Goal: Task Accomplishment & Management: Manage account settings

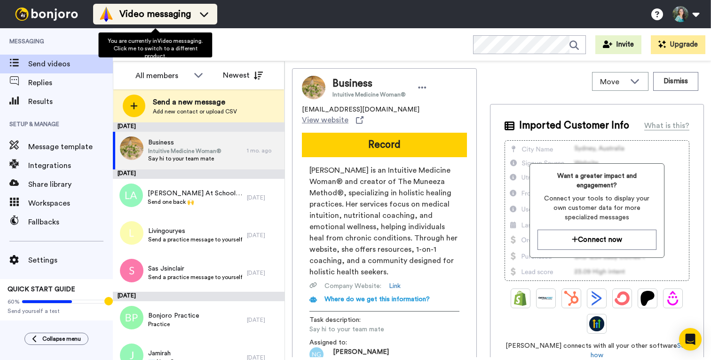
click at [125, 8] on span "Video messaging" at bounding box center [154, 14] width 71 height 13
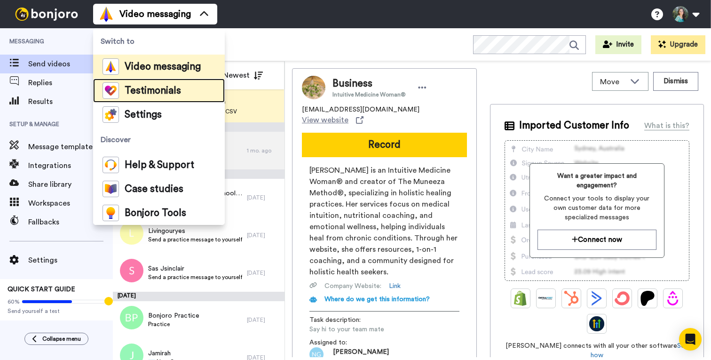
click at [149, 93] on span "Testimonials" at bounding box center [153, 90] width 56 height 9
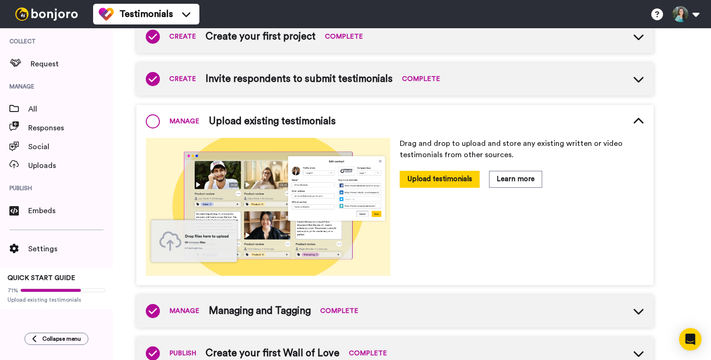
scroll to position [123, 0]
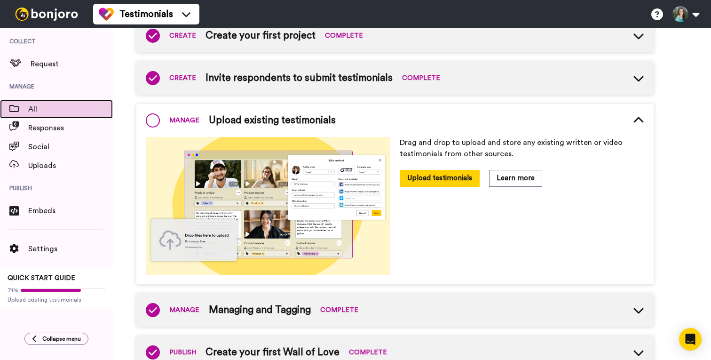
click at [46, 104] on span "All" at bounding box center [70, 108] width 85 height 11
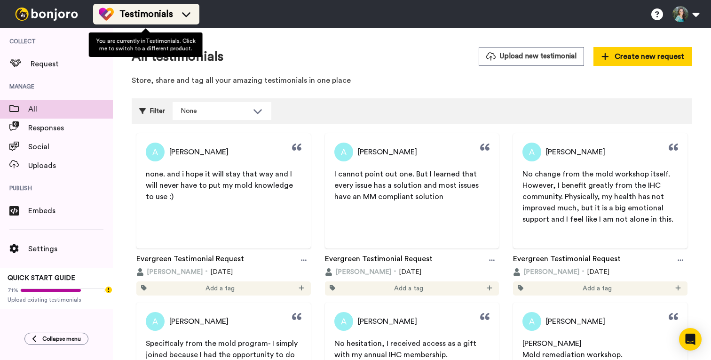
click at [185, 15] on icon at bounding box center [186, 13] width 15 height 9
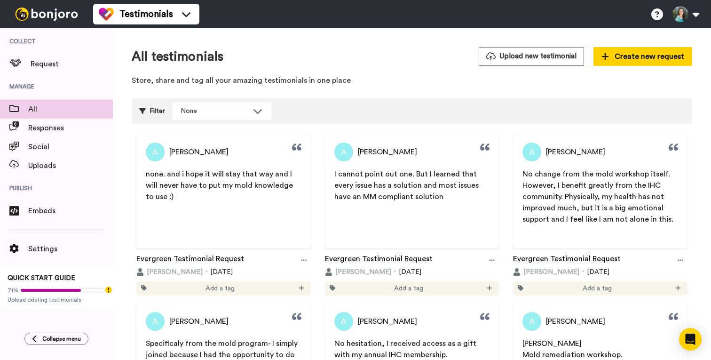
click at [50, 74] on span "Manage" at bounding box center [56, 86] width 113 height 26
click at [49, 66] on span "Request" at bounding box center [72, 63] width 82 height 11
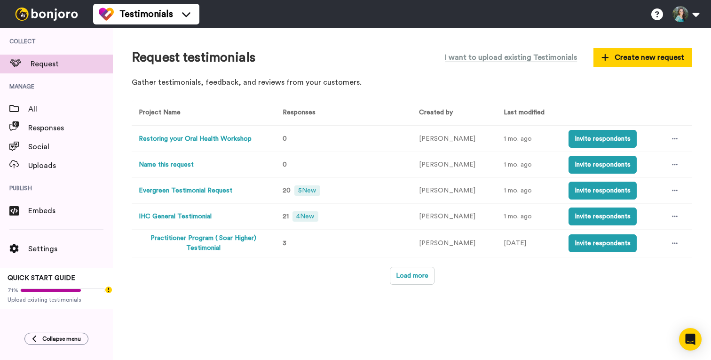
click at [227, 138] on button "Restoring your Oral Health Workshop" at bounding box center [195, 139] width 113 height 10
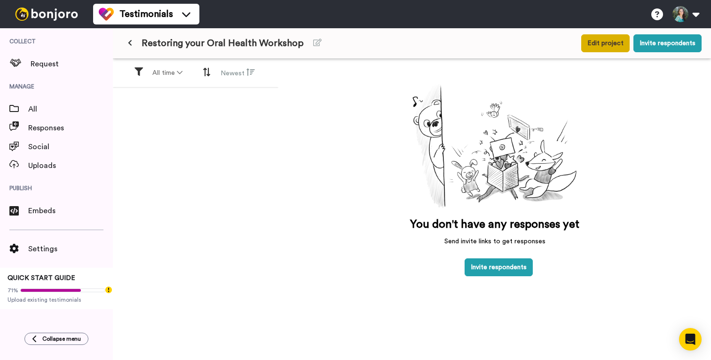
click at [618, 48] on button "Edit project" at bounding box center [605, 43] width 48 height 18
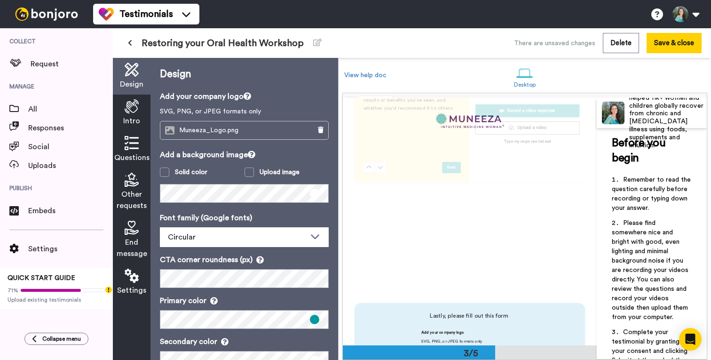
scroll to position [268, 0]
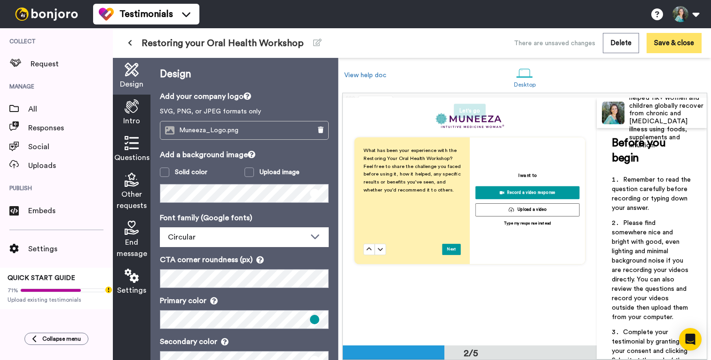
click at [667, 45] on button "Save & close" at bounding box center [673, 43] width 55 height 20
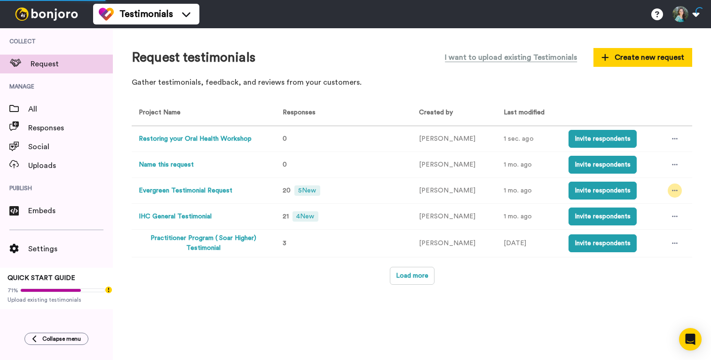
click at [675, 191] on icon at bounding box center [675, 190] width 6 height 7
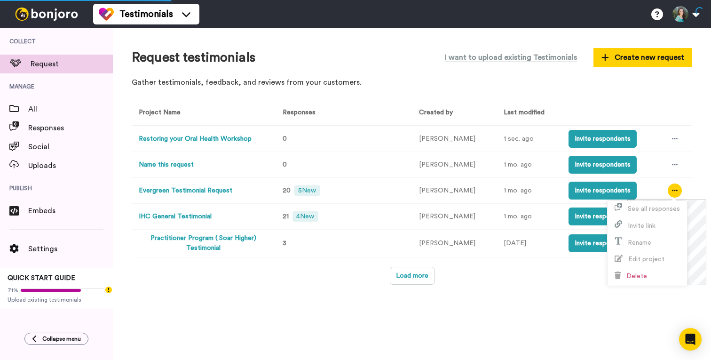
click at [170, 191] on button "Evergreen Testimonial Request" at bounding box center [186, 191] width 94 height 10
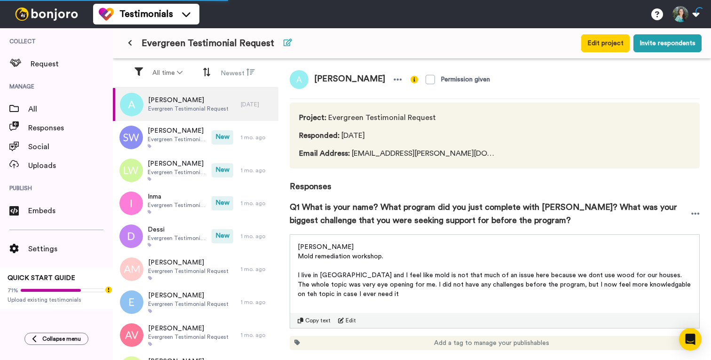
click at [284, 44] on icon at bounding box center [288, 43] width 8 height 8
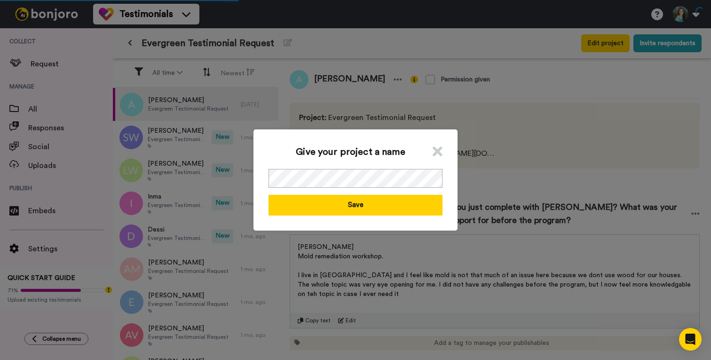
click at [440, 155] on icon at bounding box center [438, 151] width 10 height 14
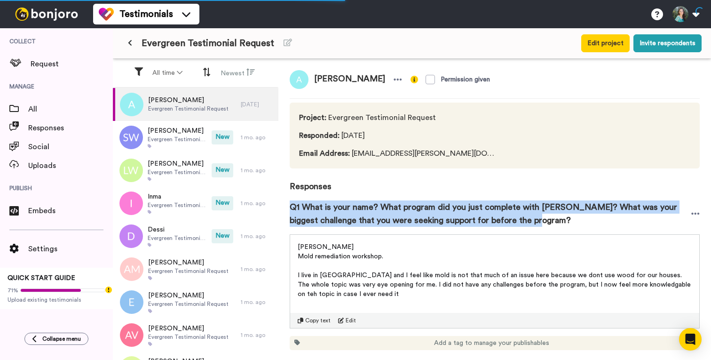
drag, startPoint x: 543, startPoint y: 220, endPoint x: 288, endPoint y: 207, distance: 255.6
click at [287, 207] on div "Anna Permission given Project : Evergreen Testimonial Request Responded : 22 da…" at bounding box center [494, 210] width 433 height 303
copy span "Q1 What is your name? What program did you just complete with Muneeza? What was…"
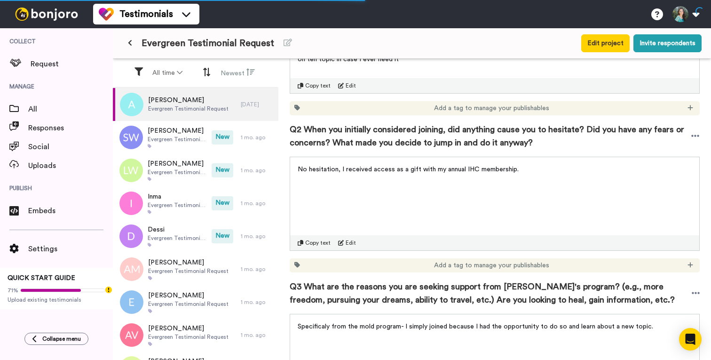
scroll to position [242, 0]
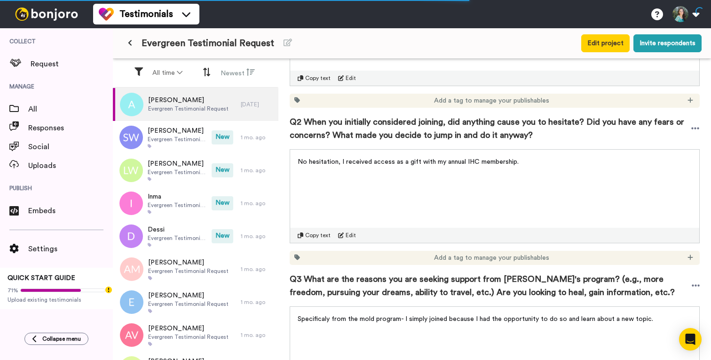
click at [333, 127] on span "Q2 When you initially considered joining, did anything cause you to hesitate? D…" at bounding box center [490, 128] width 401 height 26
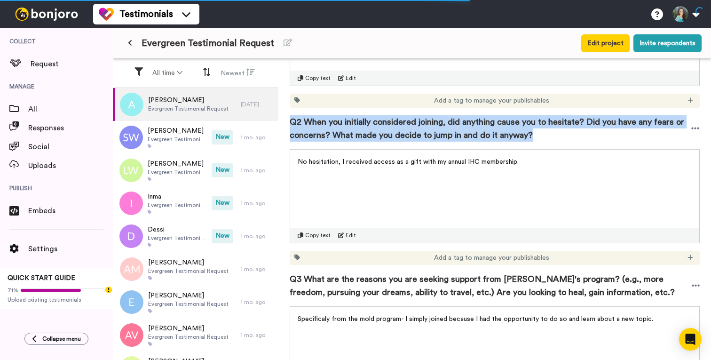
click at [333, 127] on span "Q2 When you initially considered joining, did anything cause you to hesitate? D…" at bounding box center [490, 128] width 401 height 26
copy div "Q2 When you initially considered joining, did anything cause you to hesitate? D…"
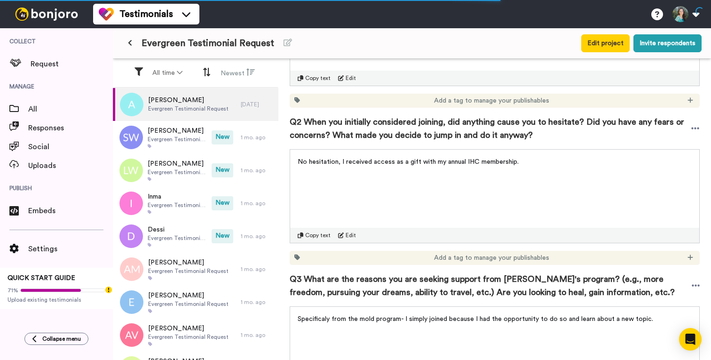
click at [371, 281] on span "Q3 What are the reasons you are seeking support from Muneeza's program? (e.g., …" at bounding box center [491, 285] width 402 height 26
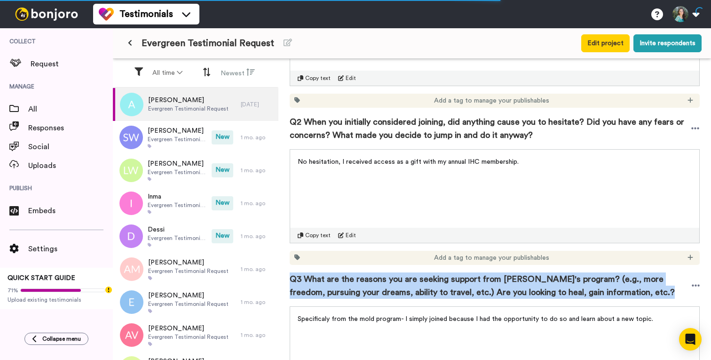
click at [371, 281] on span "Q3 What are the reasons you are seeking support from Muneeza's program? (e.g., …" at bounding box center [491, 285] width 402 height 26
copy div "Q3 What are the reasons you are seeking support from Muneeza's program? (e.g., …"
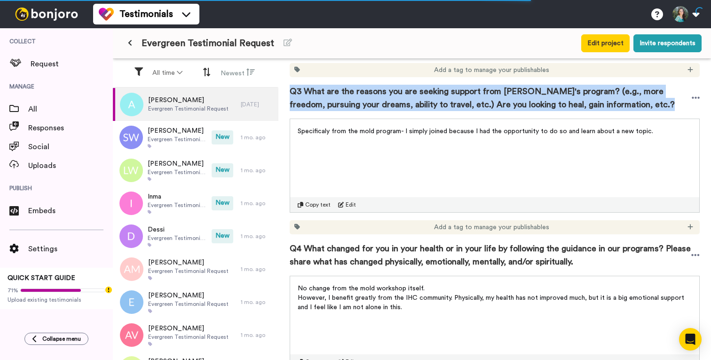
scroll to position [437, 0]
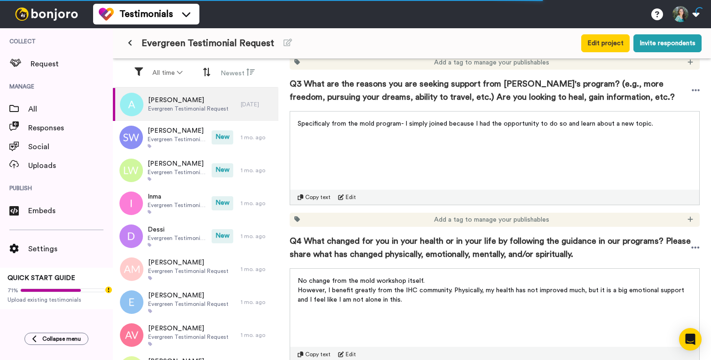
click at [368, 244] on span "Q4 What changed for you in your health or in your life by following the guidanc…" at bounding box center [491, 247] width 402 height 26
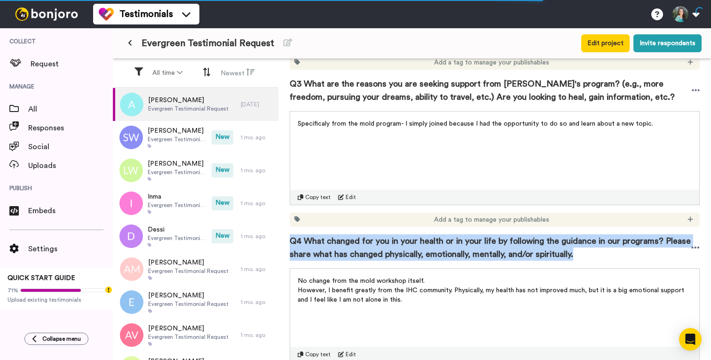
click at [368, 244] on span "Q4 What changed for you in your health or in your life by following the guidanc…" at bounding box center [491, 247] width 402 height 26
copy div "Q4 What changed for you in your health or in your life by following the guidanc…"
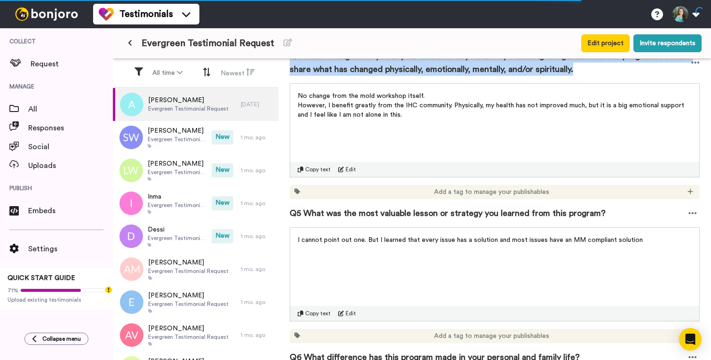
scroll to position [633, 0]
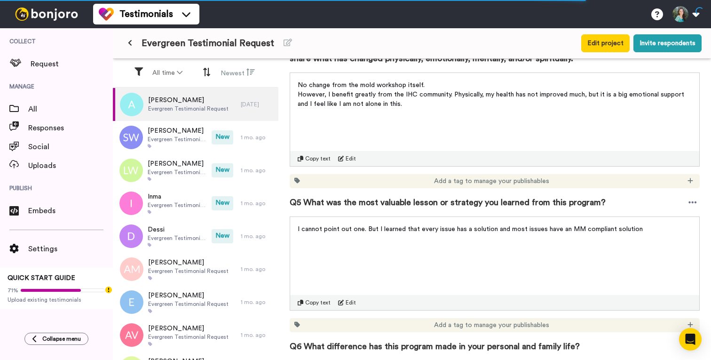
click at [368, 199] on span "Q5 What was the most valuable lesson or strategy you learned from this program?" at bounding box center [448, 202] width 316 height 13
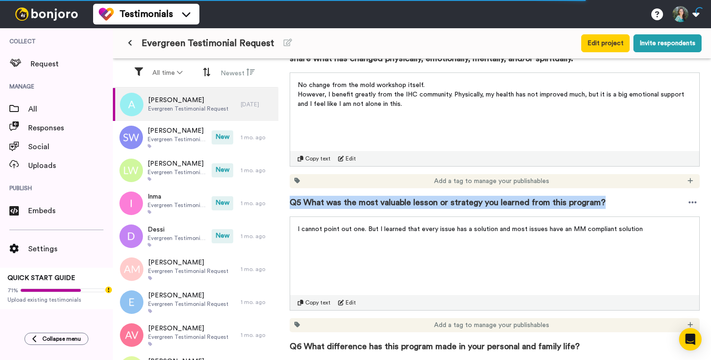
click at [368, 199] on span "Q5 What was the most valuable lesson or strategy you learned from this program?" at bounding box center [448, 202] width 316 height 13
copy div "Q5 What was the most valuable lesson or strategy you learned from this program?"
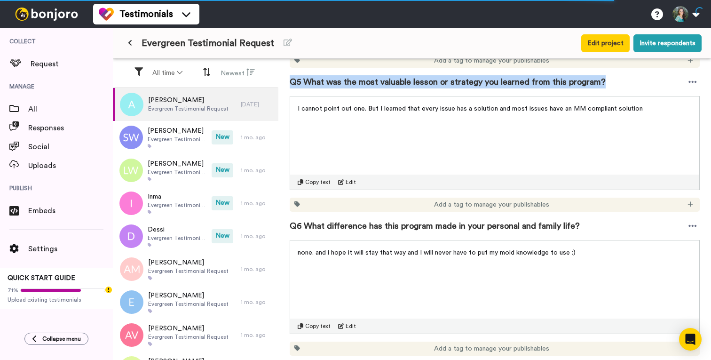
scroll to position [761, 0]
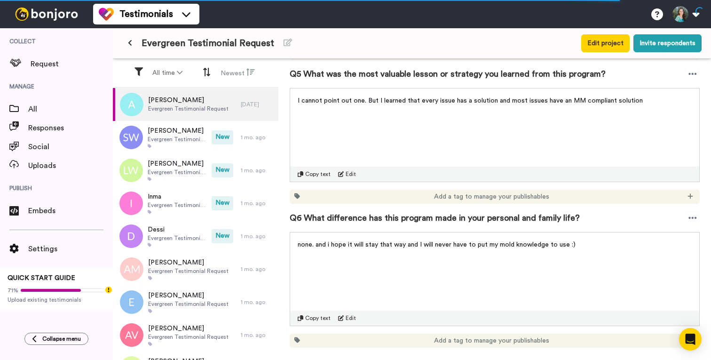
click at [365, 213] on span "Q6 What difference has this program made in your personal and family life?" at bounding box center [435, 217] width 290 height 13
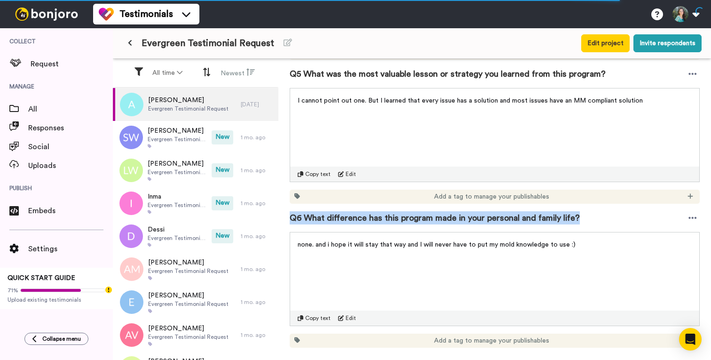
click at [365, 213] on span "Q6 What difference has this program made in your personal and family life?" at bounding box center [435, 217] width 290 height 13
copy div "Q6 What difference has this program made in your personal and family life?"
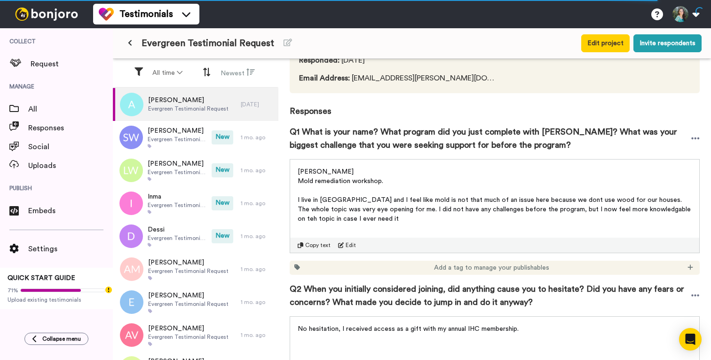
scroll to position [0, 0]
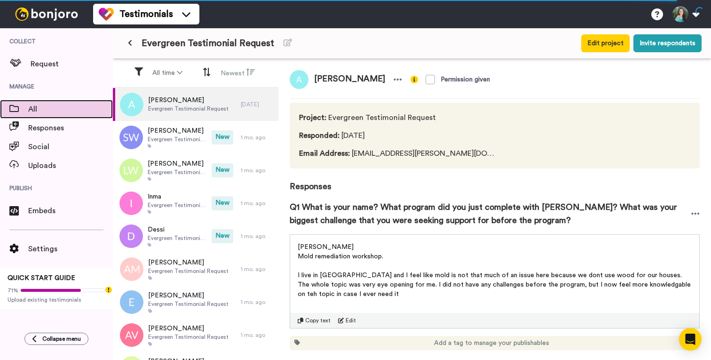
click at [63, 109] on span "All" at bounding box center [70, 108] width 85 height 11
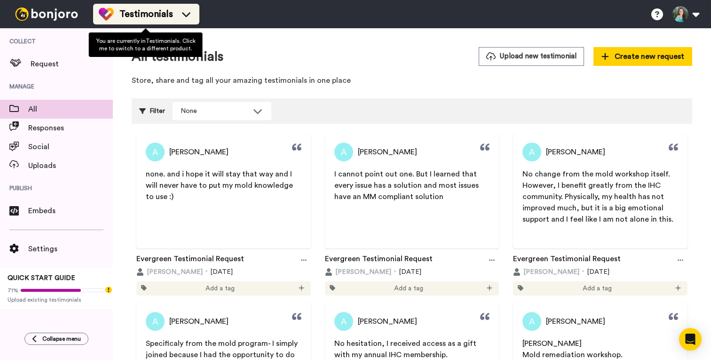
click at [152, 14] on span "Testimonials" at bounding box center [146, 14] width 54 height 13
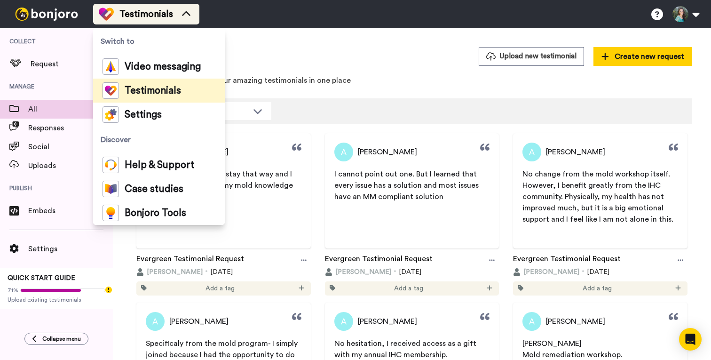
click at [152, 14] on span "Testimonials" at bounding box center [146, 14] width 54 height 13
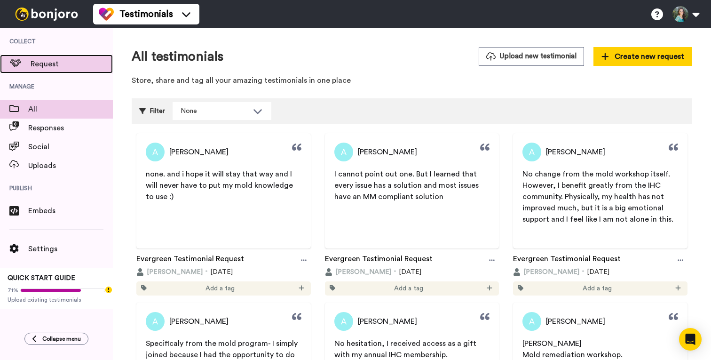
click at [52, 66] on span "Request" at bounding box center [72, 63] width 82 height 11
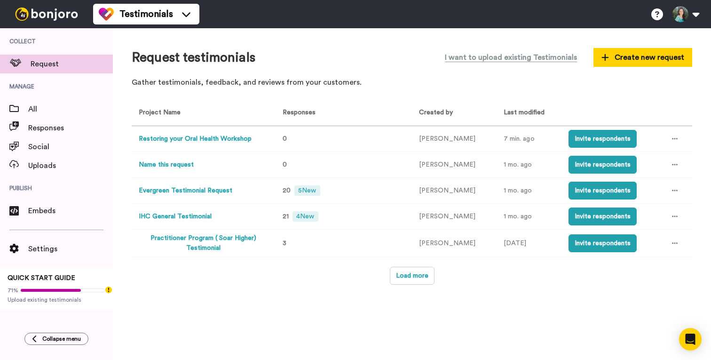
click at [182, 139] on button "Restoring your Oral Health Workshop" at bounding box center [195, 139] width 113 height 10
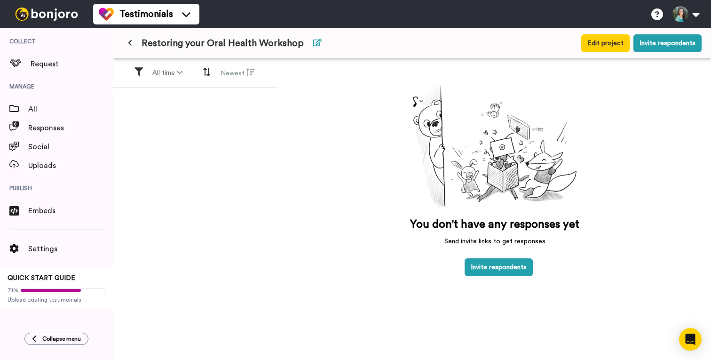
click at [317, 42] on button at bounding box center [317, 43] width 20 height 17
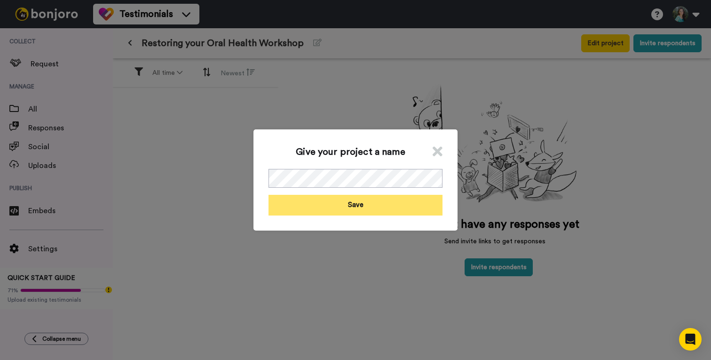
click at [378, 201] on button "Save" at bounding box center [355, 205] width 174 height 20
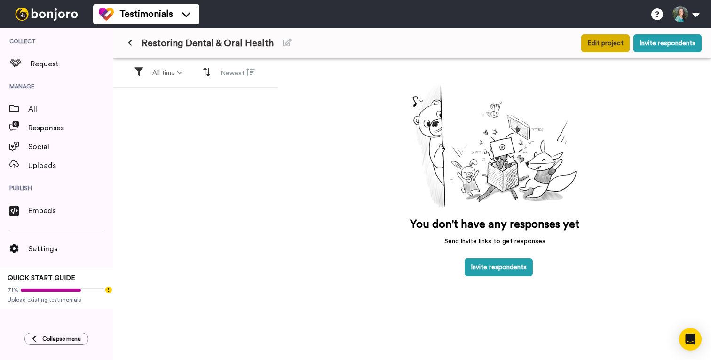
click at [611, 43] on button "Edit project" at bounding box center [605, 43] width 48 height 18
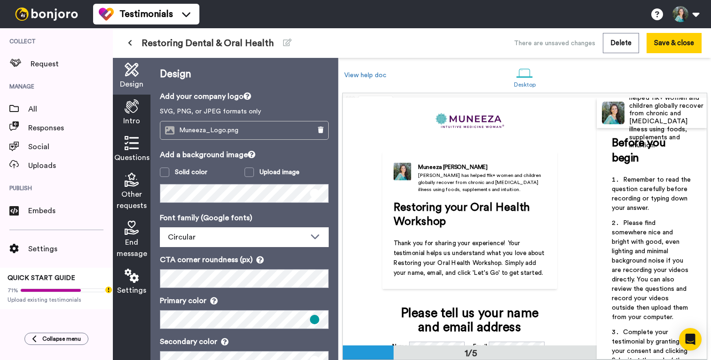
click at [128, 39] on icon at bounding box center [130, 42] width 4 height 7
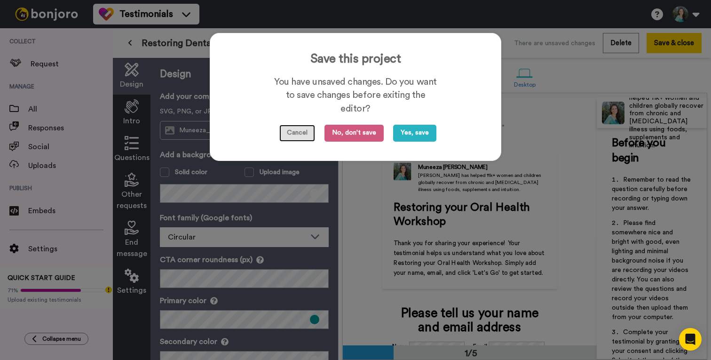
click at [292, 133] on button "Cancel" at bounding box center [297, 133] width 36 height 17
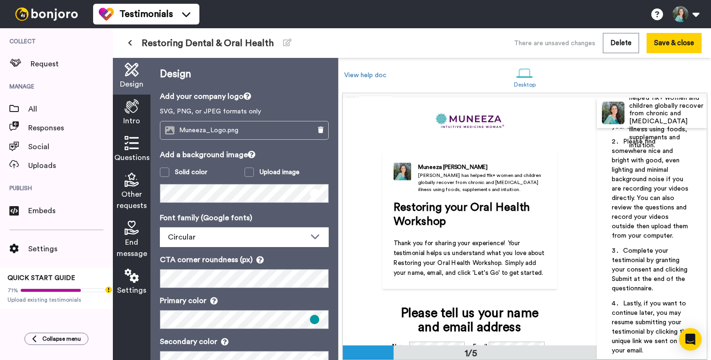
click at [462, 211] on span "Restoring your Oral Health Workshop" at bounding box center [463, 213] width 139 height 25
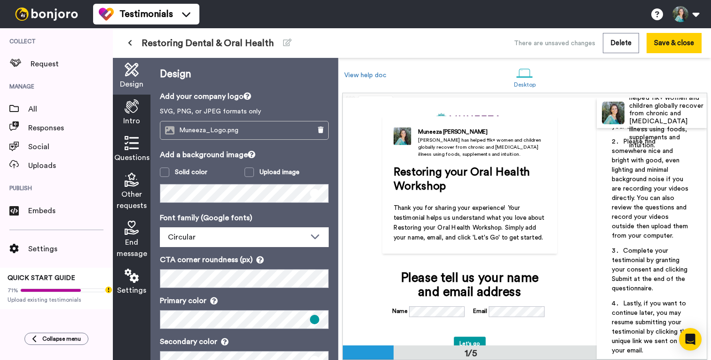
scroll to position [46, 0]
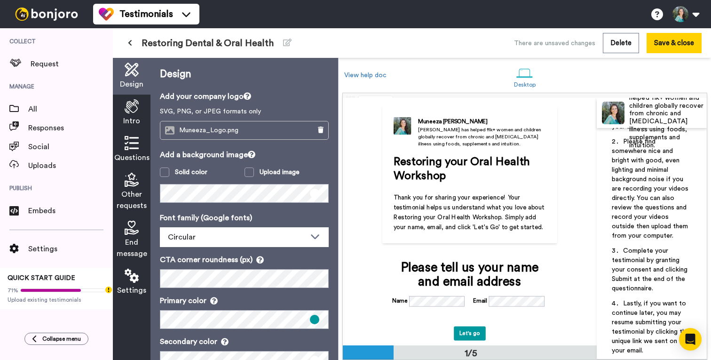
click at [136, 113] on icon at bounding box center [132, 106] width 14 height 14
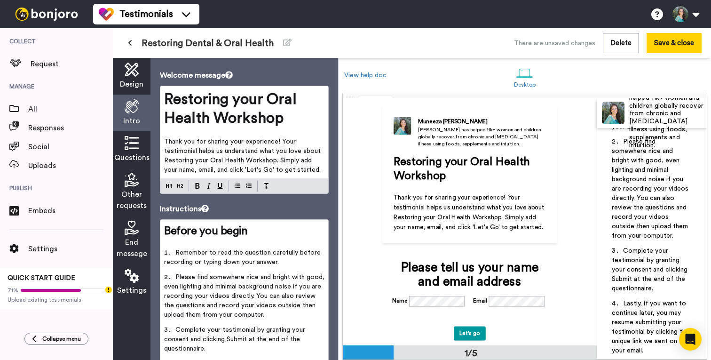
scroll to position [22, 0]
click at [204, 152] on span "Thank you for sharing your experience! Your testimonial helps us understand wha…" at bounding box center [243, 155] width 158 height 35
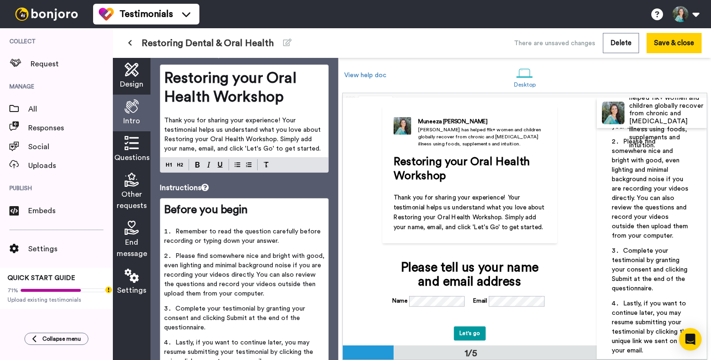
scroll to position [35, 0]
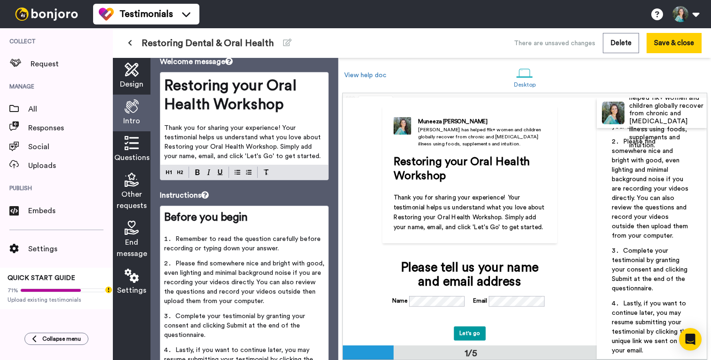
click at [197, 146] on span "Thank you for sharing your experience! Your testimonial helps us understand wha…" at bounding box center [243, 142] width 158 height 35
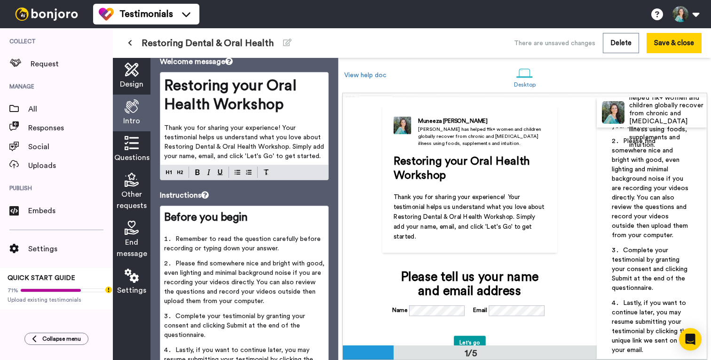
click at [321, 139] on p "Thank you for sharing your experience! Your testimonial helps us understand wha…" at bounding box center [244, 142] width 160 height 38
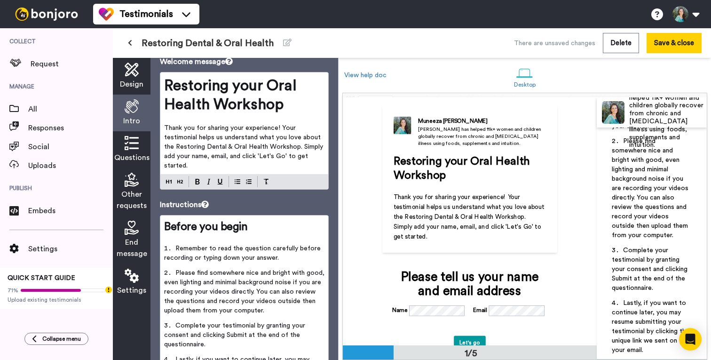
click at [168, 145] on span "Thank you for sharing your experience! Your testimonial helps us understand wha…" at bounding box center [244, 147] width 161 height 44
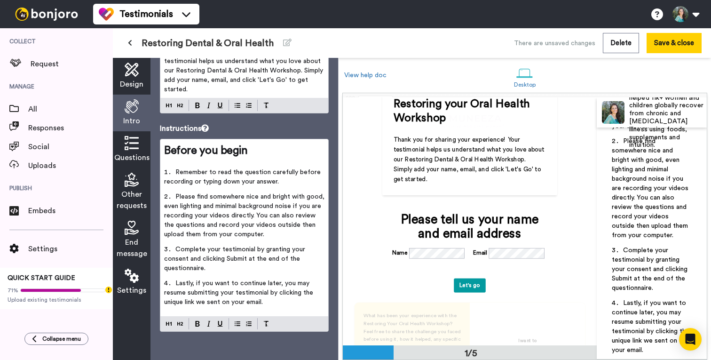
scroll to position [102, 0]
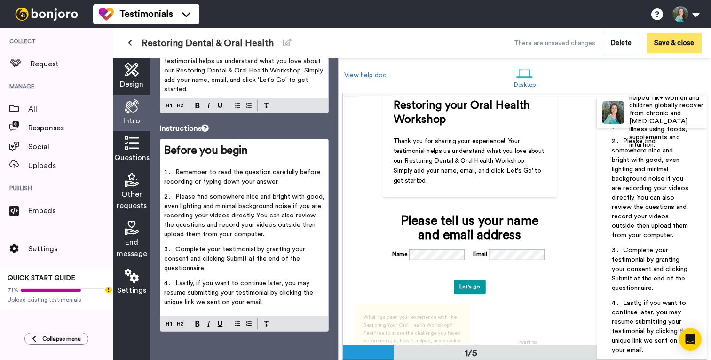
click at [678, 43] on button "Save & close" at bounding box center [673, 43] width 55 height 20
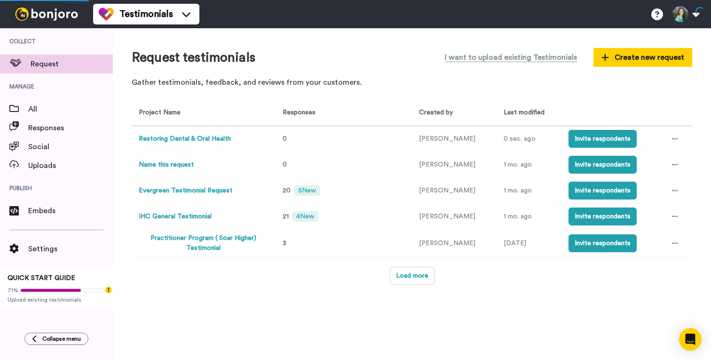
click at [211, 137] on button "Restoring Dental & Oral Health" at bounding box center [185, 139] width 92 height 10
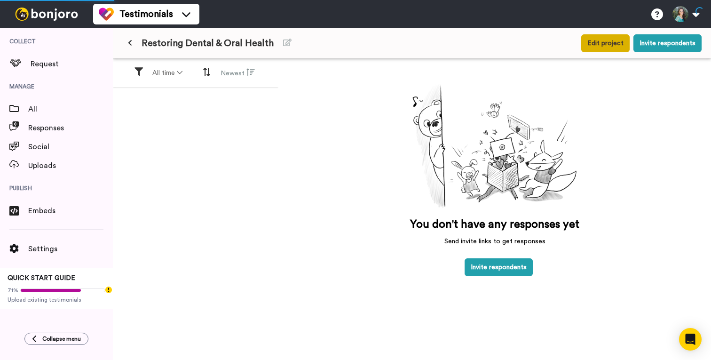
click at [600, 47] on button "Edit project" at bounding box center [605, 43] width 48 height 18
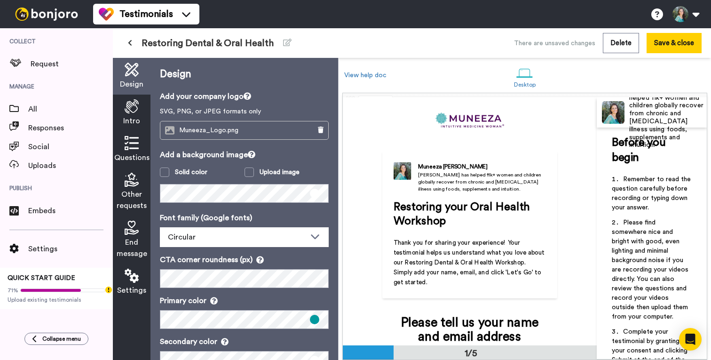
click at [132, 146] on icon at bounding box center [132, 143] width 14 height 14
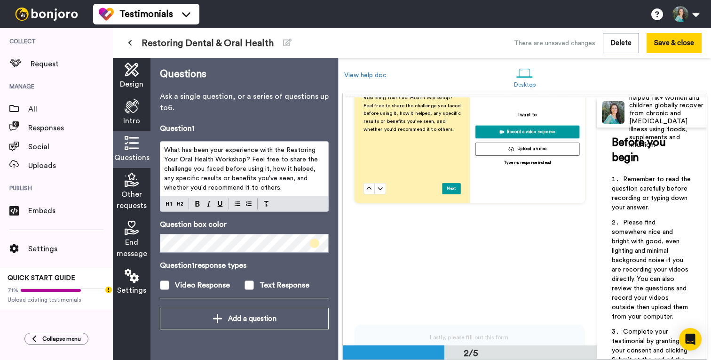
scroll to position [326, 0]
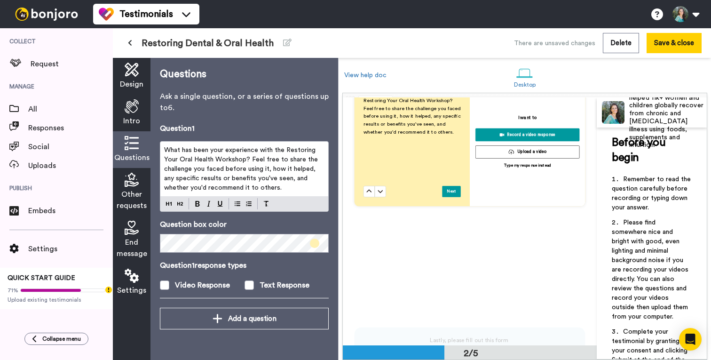
click at [290, 190] on p "What has been your experience with the Restoring Your Oral Health Workshop? Fee…" at bounding box center [244, 168] width 160 height 47
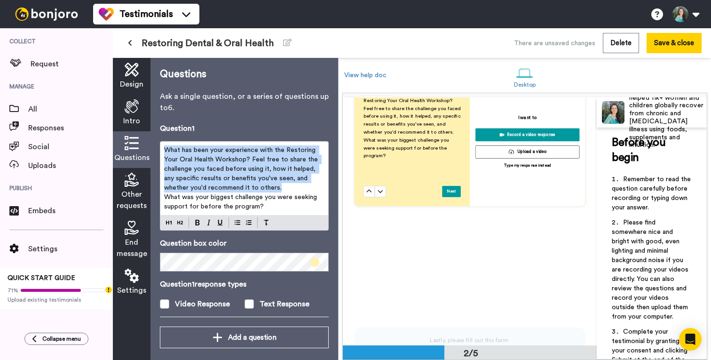
drag, startPoint x: 278, startPoint y: 189, endPoint x: 163, endPoint y: 145, distance: 123.2
click at [163, 145] on div "What has been your experience with the Restoring Your Oral Health Workshop? Fee…" at bounding box center [244, 178] width 168 height 73
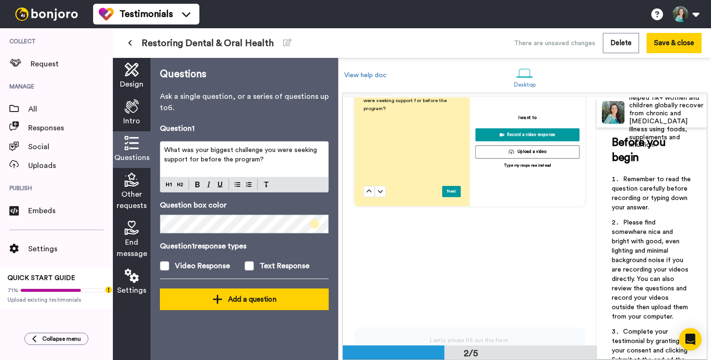
click at [243, 300] on div "Add a question" at bounding box center [244, 298] width 154 height 11
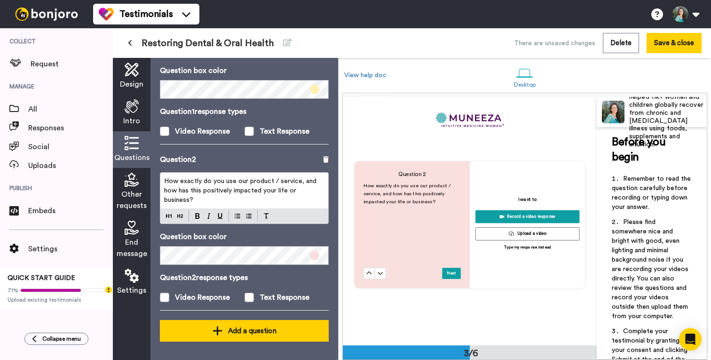
scroll to position [494, 0]
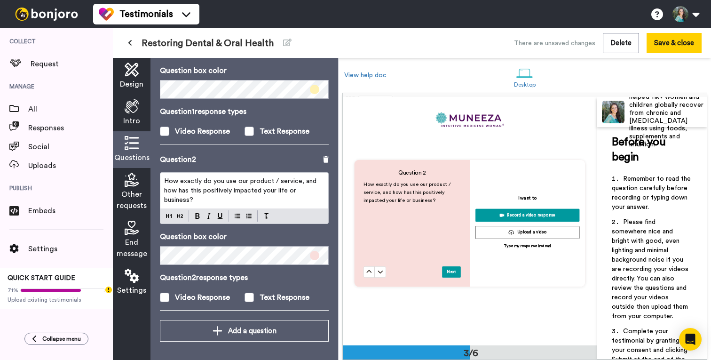
click at [283, 181] on span "How exactly do you use our product / service, and how has this positively impac…" at bounding box center [241, 190] width 154 height 25
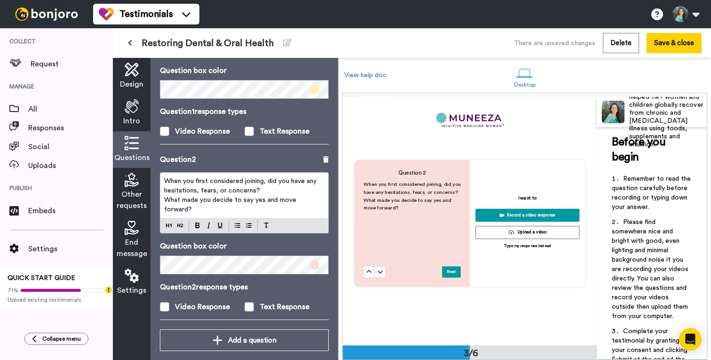
click at [259, 181] on span "When you first considered joining, did you have any hesitations, fears, or conc…" at bounding box center [241, 186] width 154 height 16
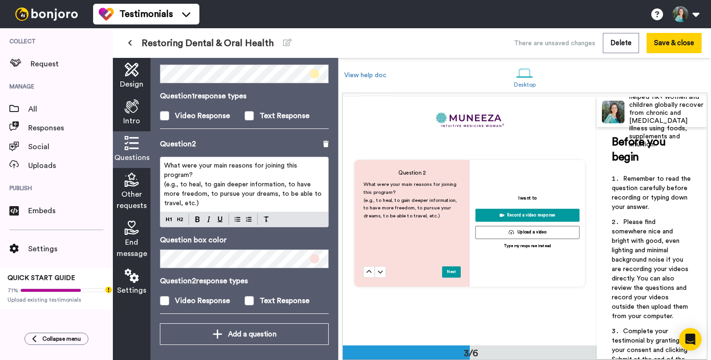
scroll to position [154, 0]
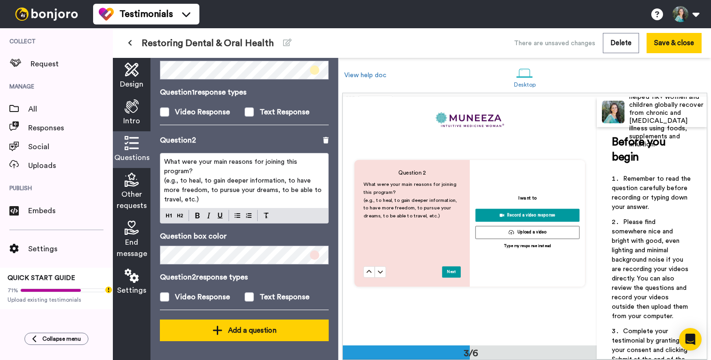
click at [272, 327] on div "Add a question" at bounding box center [244, 329] width 154 height 11
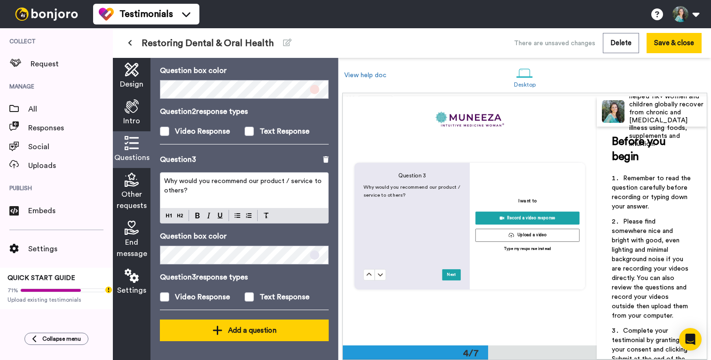
scroll to position [743, 0]
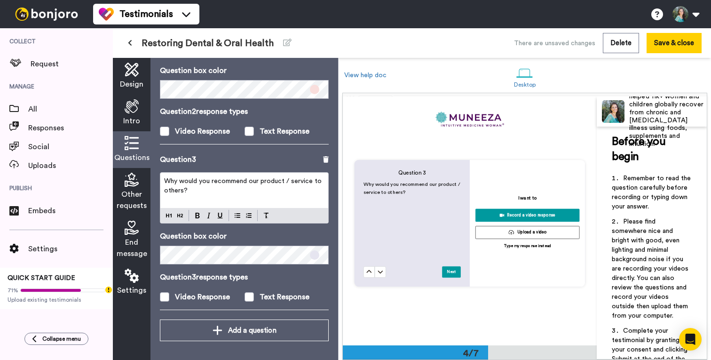
click at [238, 182] on span "Why would you recommend our product / service to others?" at bounding box center [243, 186] width 159 height 16
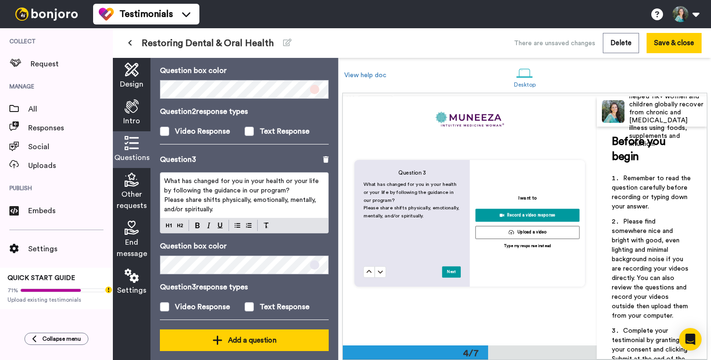
click at [251, 340] on div "Add a question" at bounding box center [244, 339] width 154 height 11
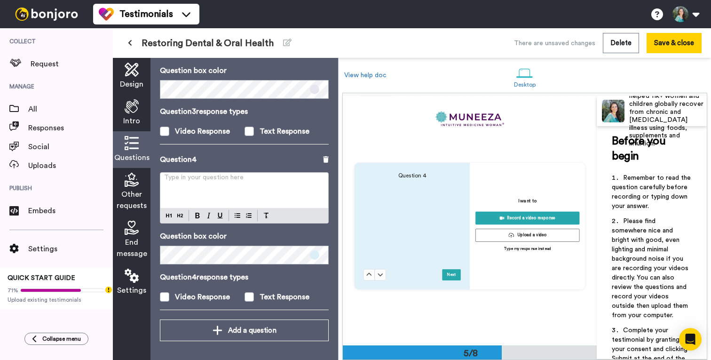
scroll to position [993, 0]
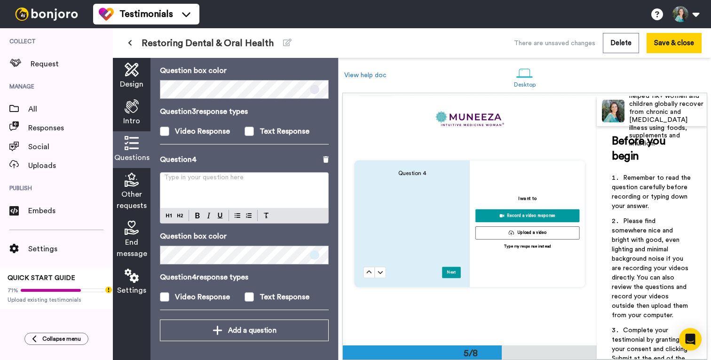
click at [240, 177] on p "Type in your question here ﻿" at bounding box center [244, 180] width 160 height 9
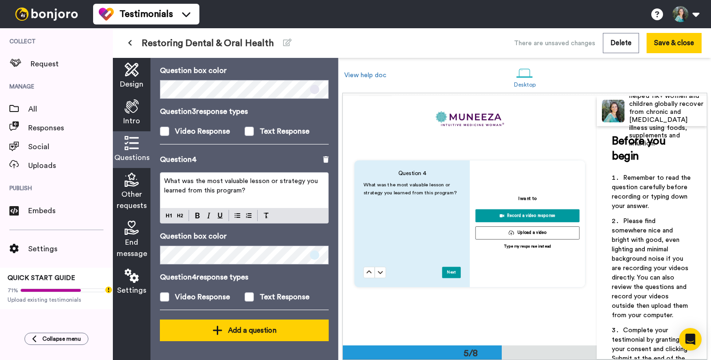
click at [253, 330] on div "Add a question" at bounding box center [244, 329] width 154 height 11
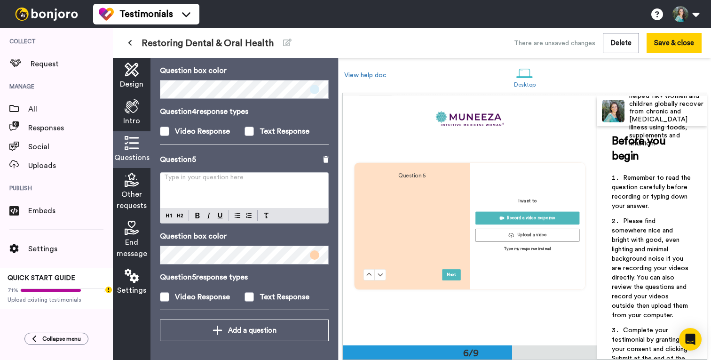
scroll to position [1243, 0]
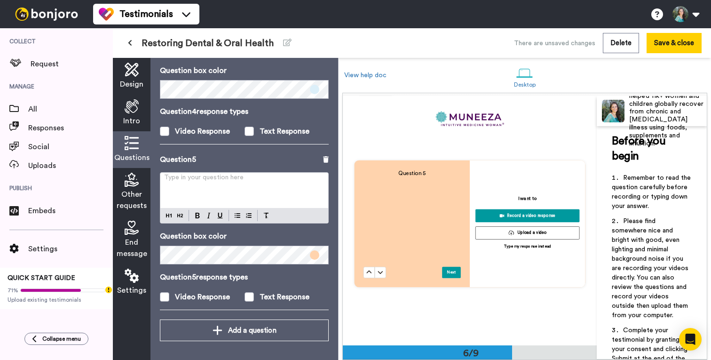
click at [189, 189] on div "Type in your question here ﻿" at bounding box center [244, 190] width 168 height 35
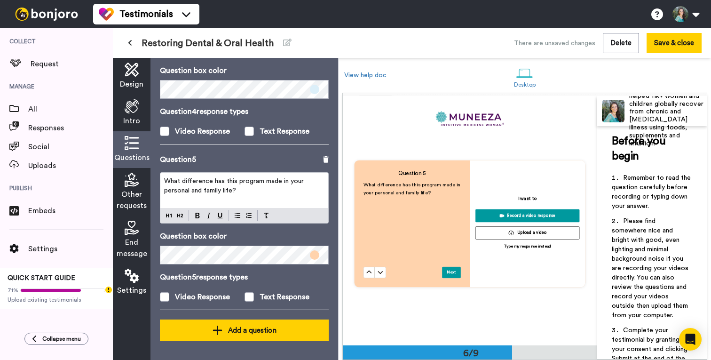
click at [225, 332] on div "Add a question" at bounding box center [244, 329] width 154 height 11
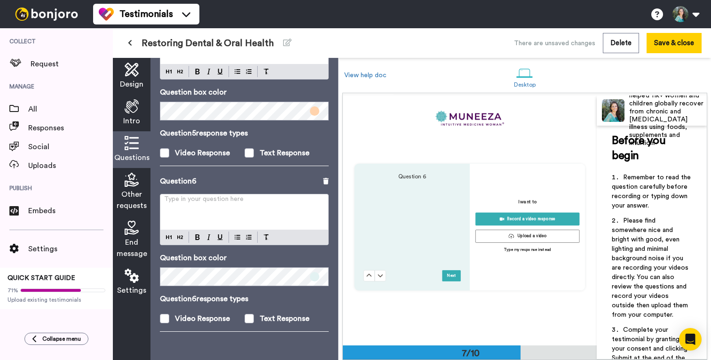
scroll to position [1493, 0]
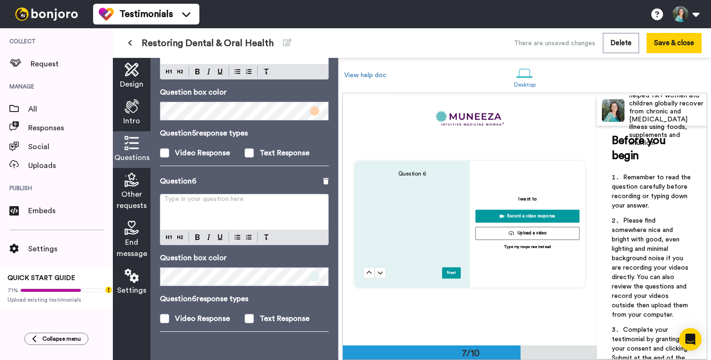
click at [484, 102] on div "Question 6 ﻿ Next I want to Record a video response Upload a video Type my resp…" at bounding box center [470, 224] width 254 height 250
click at [239, 200] on p "Type in your question here ﻿" at bounding box center [244, 202] width 160 height 9
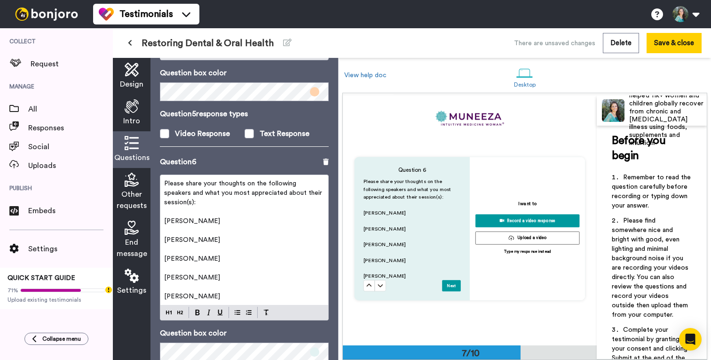
scroll to position [835, 0]
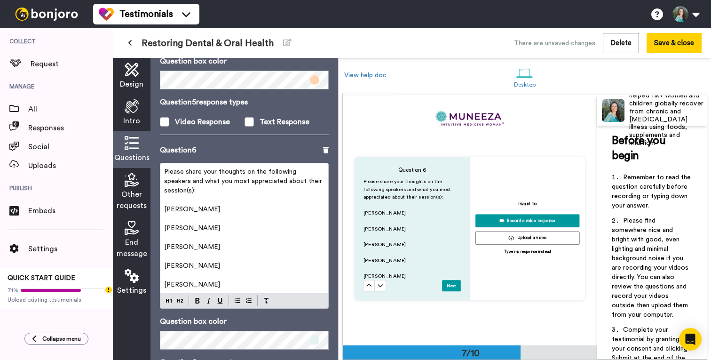
click at [164, 206] on span "Nadine Artemis" at bounding box center [192, 209] width 56 height 7
click at [236, 297] on img at bounding box center [238, 301] width 6 height 8
click at [166, 225] on span "Dr. Misheal Artani" at bounding box center [192, 228] width 56 height 7
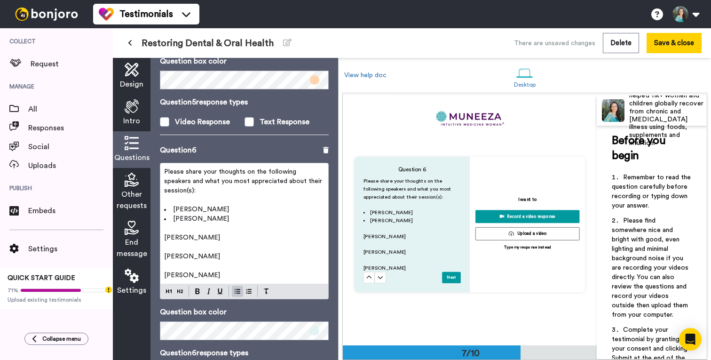
click at [164, 234] on span "Dr. Elenbaas" at bounding box center [192, 237] width 56 height 7
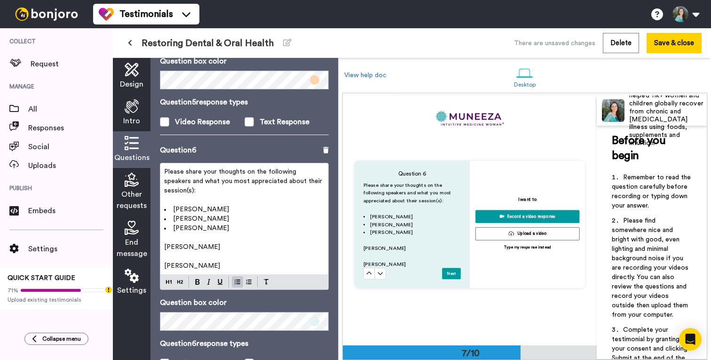
click at [165, 244] on span "Dr. Cornell" at bounding box center [192, 247] width 56 height 7
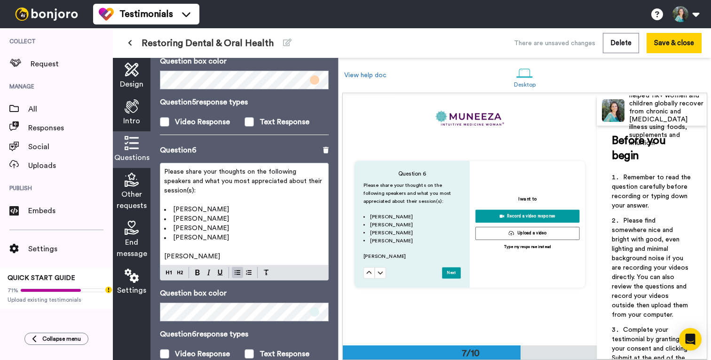
click at [165, 253] on span "Dr. Anna Khavin" at bounding box center [192, 256] width 56 height 7
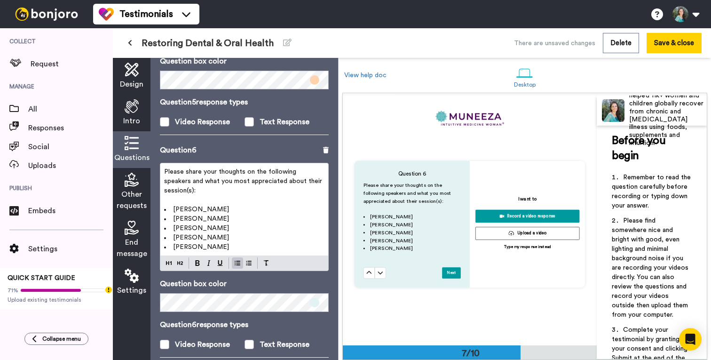
scroll to position [851, 0]
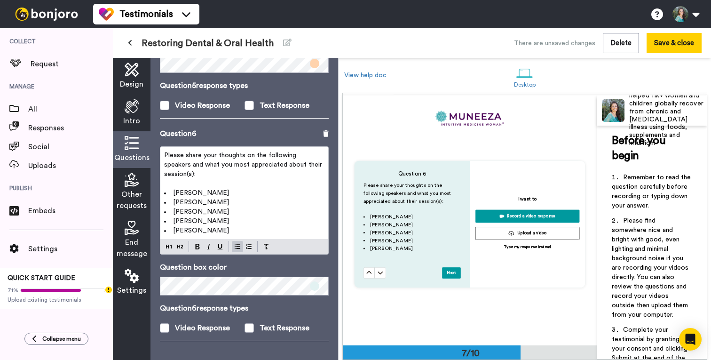
click at [135, 189] on span "Other requests" at bounding box center [132, 200] width 30 height 23
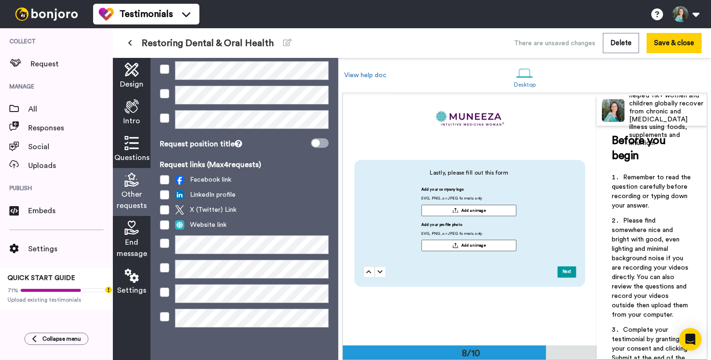
scroll to position [124, 0]
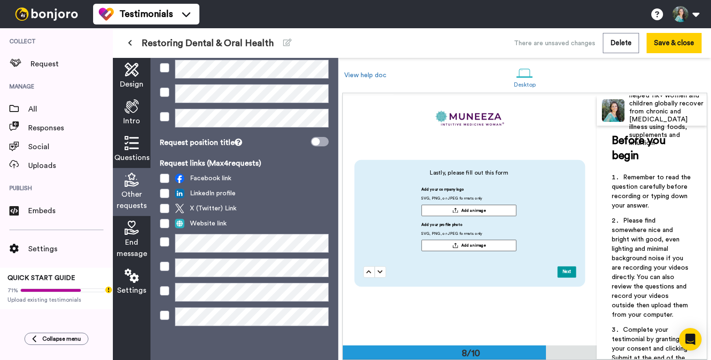
click at [138, 242] on span "End message" at bounding box center [132, 247] width 31 height 23
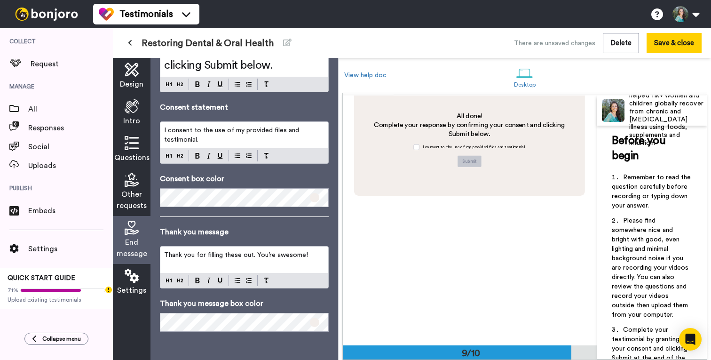
scroll to position [2082, 0]
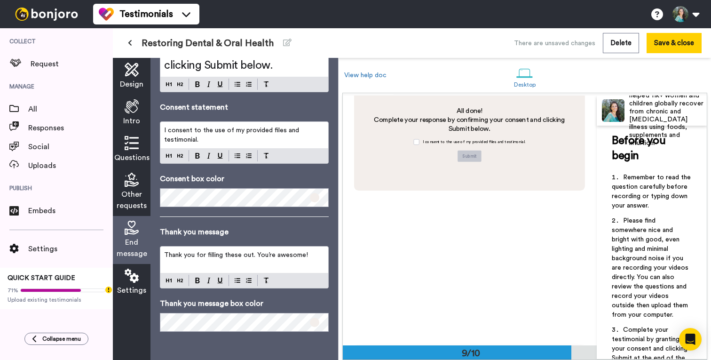
click at [129, 278] on icon at bounding box center [132, 275] width 14 height 14
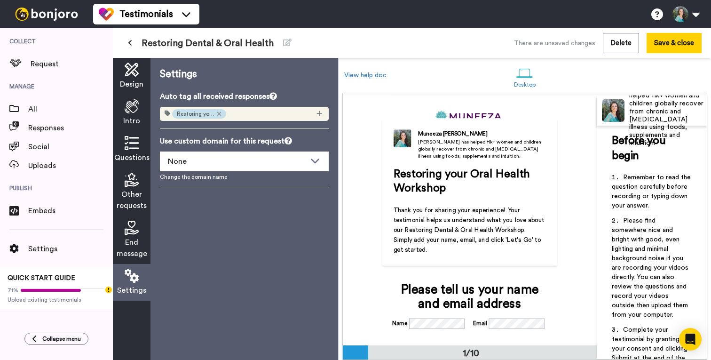
scroll to position [30, 0]
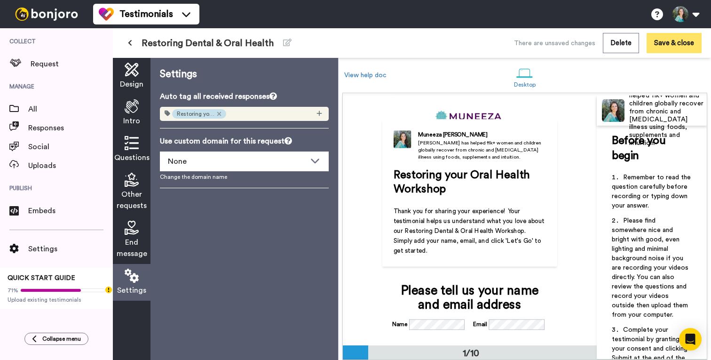
click at [680, 46] on button "Save & close" at bounding box center [673, 43] width 55 height 20
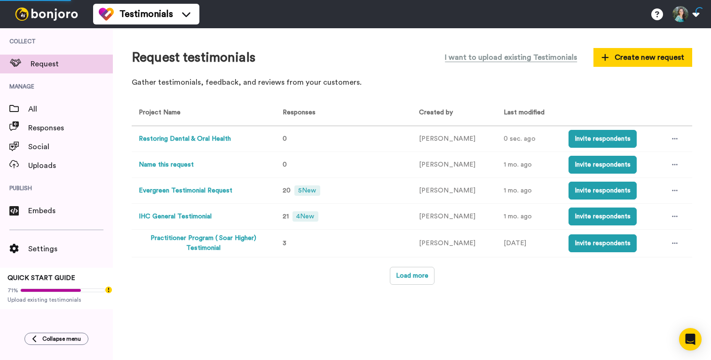
click at [182, 139] on button "Restoring Dental & Oral Health" at bounding box center [185, 139] width 92 height 10
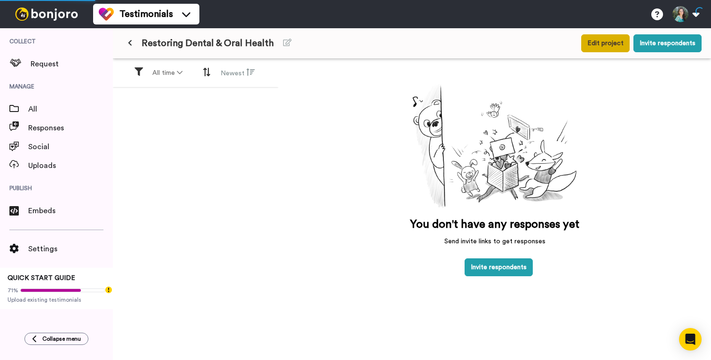
click at [623, 42] on button "Edit project" at bounding box center [605, 43] width 48 height 18
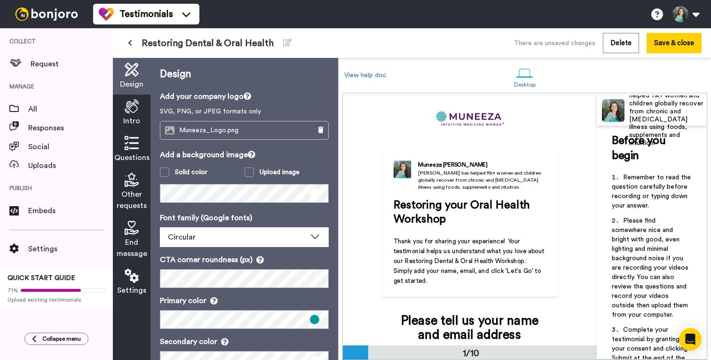
click at [130, 279] on icon at bounding box center [132, 275] width 14 height 14
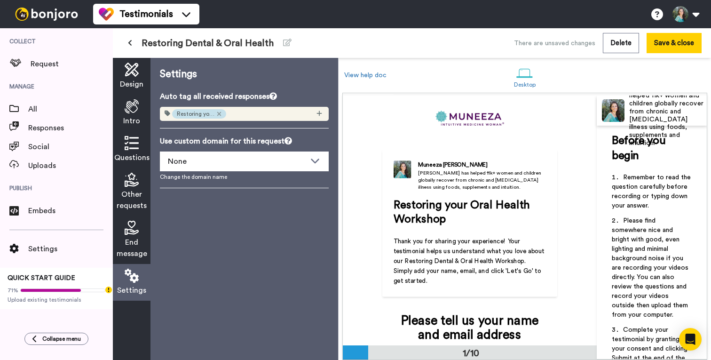
click at [135, 80] on span "Design" at bounding box center [132, 84] width 24 height 11
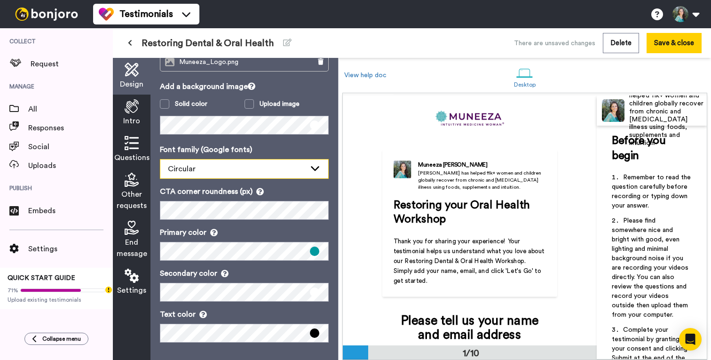
scroll to position [70, 0]
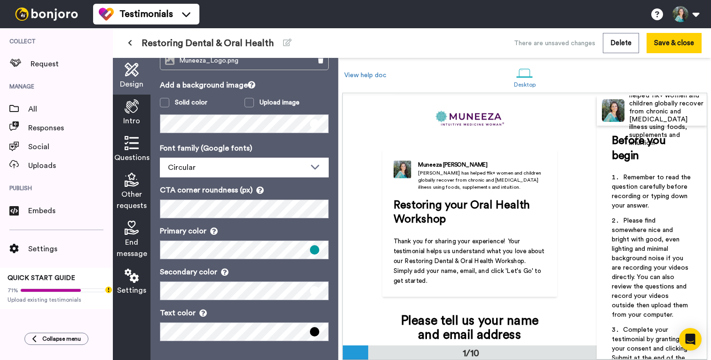
click at [133, 112] on icon at bounding box center [132, 106] width 14 height 14
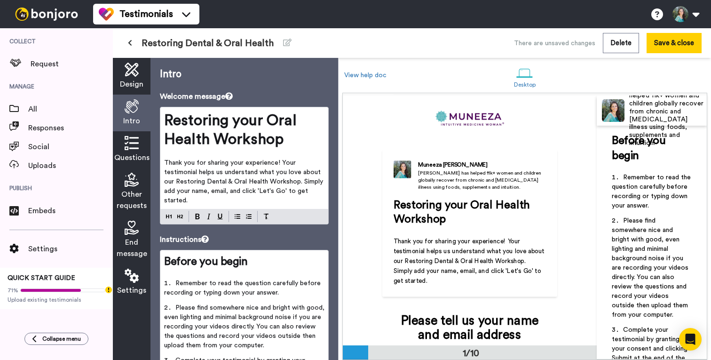
click at [230, 127] on span "Restoring your Oral Health Workshop" at bounding box center [232, 130] width 136 height 34
drag, startPoint x: 236, startPoint y: 121, endPoint x: 262, endPoint y: 119, distance: 25.9
click at [262, 119] on span "Restoring your Oral Health Workshop" at bounding box center [232, 130] width 136 height 34
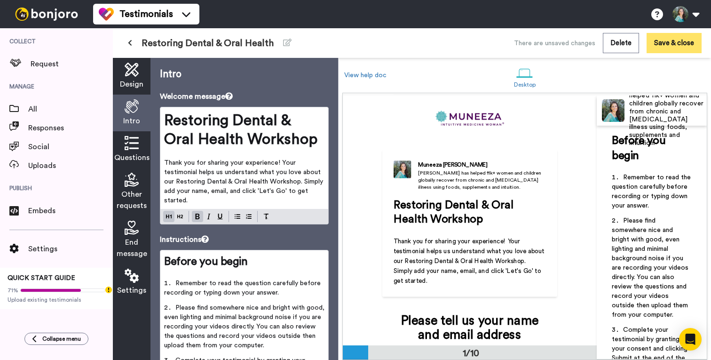
click at [684, 40] on button "Save & close" at bounding box center [673, 43] width 55 height 20
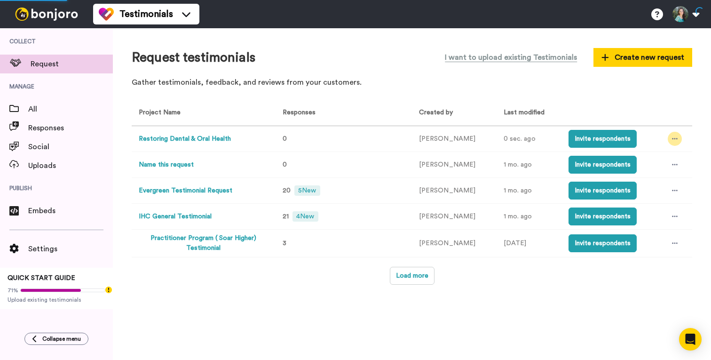
click at [678, 141] on div at bounding box center [675, 139] width 14 height 14
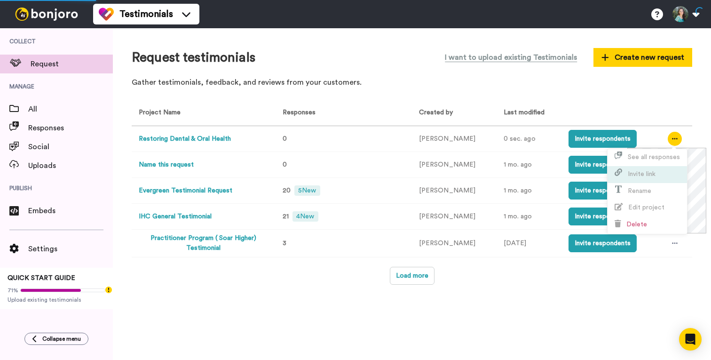
click at [654, 176] on span "Invite link" at bounding box center [642, 174] width 28 height 7
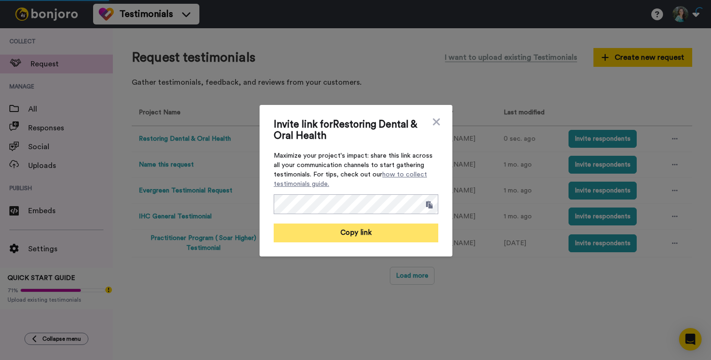
click at [383, 230] on button "Copy link" at bounding box center [356, 232] width 165 height 19
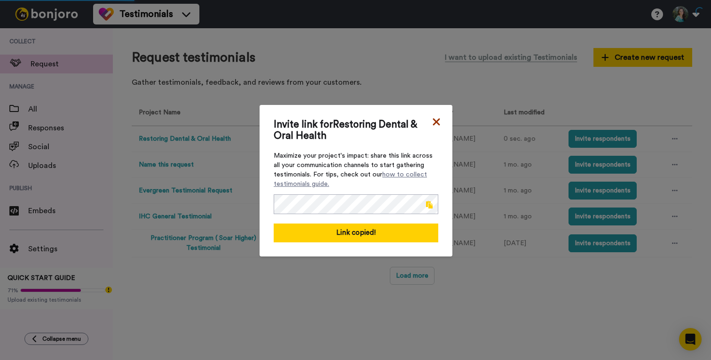
click at [435, 123] on icon at bounding box center [436, 121] width 7 height 7
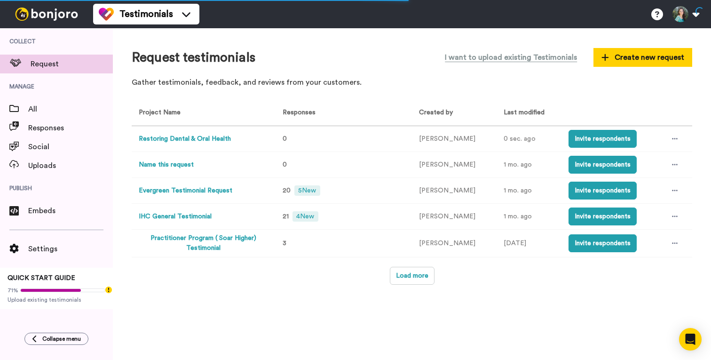
click at [197, 142] on button "Restoring Dental & Oral Health" at bounding box center [185, 139] width 92 height 10
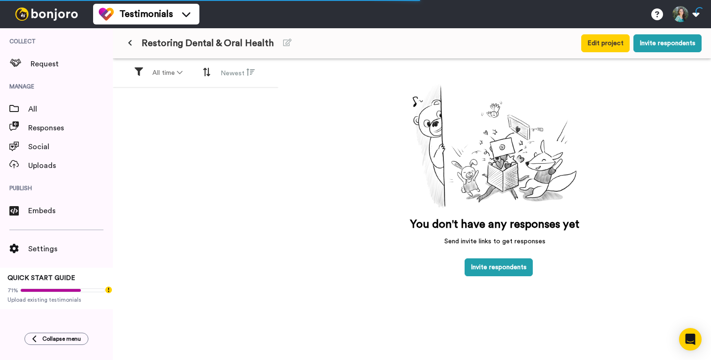
click at [132, 44] on button at bounding box center [130, 43] width 16 height 17
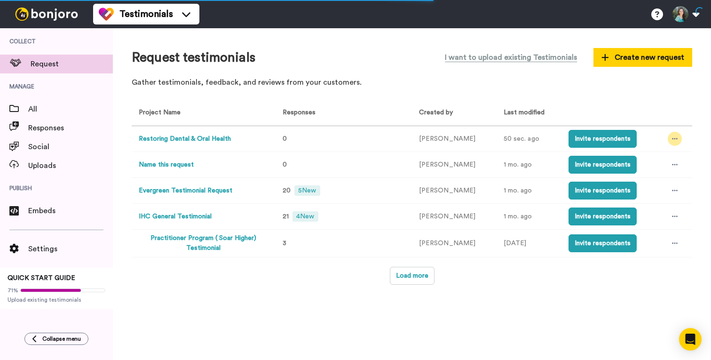
click at [674, 137] on icon at bounding box center [675, 138] width 6 height 7
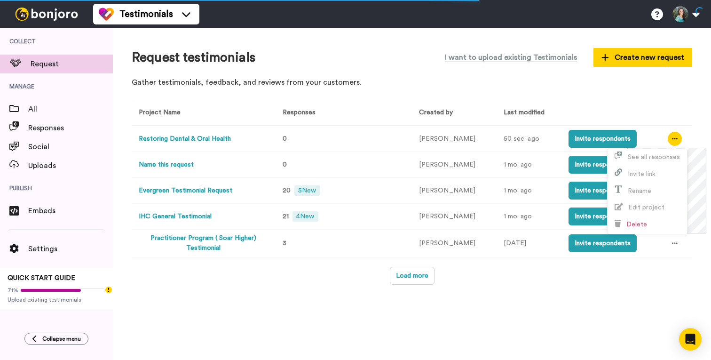
click at [572, 304] on div "Request testimonials I want to upload existing Testimonials Create new request …" at bounding box center [412, 193] width 598 height 331
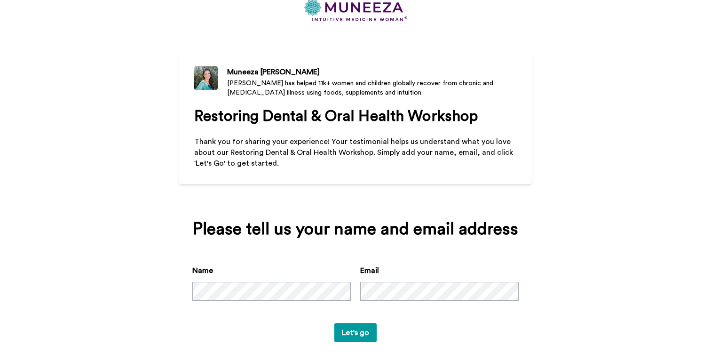
scroll to position [40, 0]
